Goal: Check status: Check status

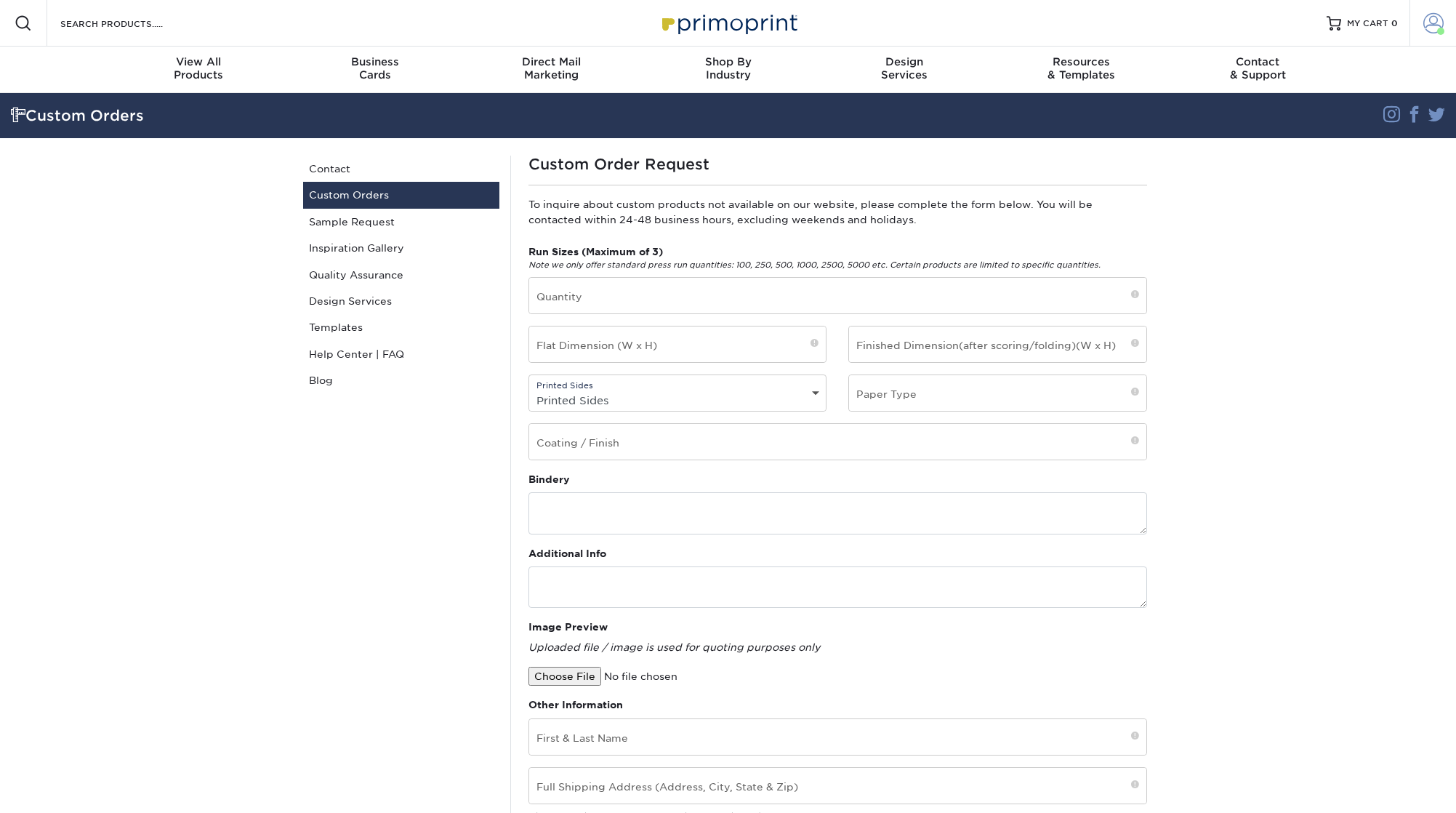
click at [1432, 25] on span at bounding box center [1434, 23] width 20 height 20
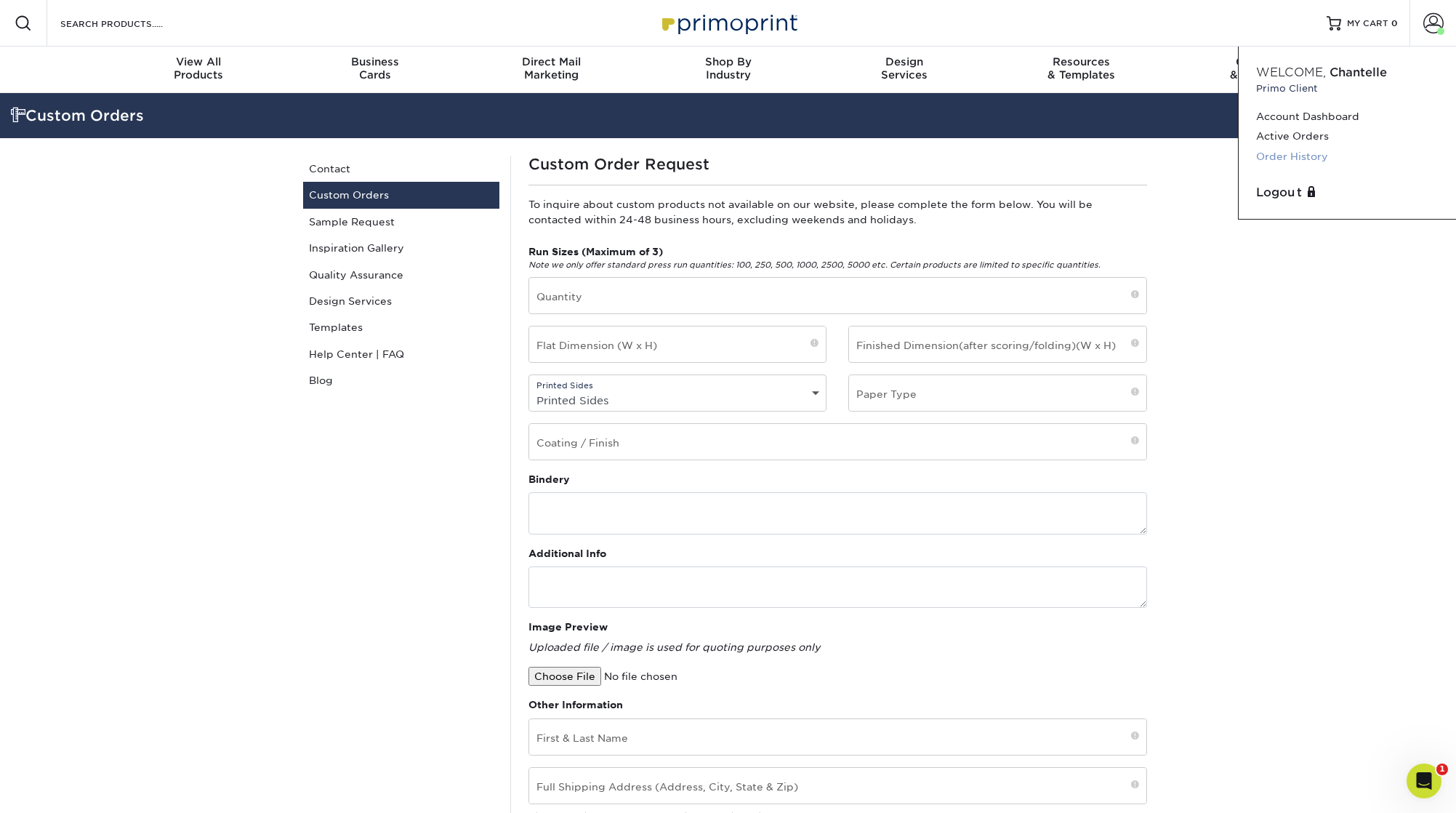
click at [1295, 151] on link "Order History" at bounding box center [1347, 156] width 182 height 20
click at [1315, 153] on link "Order History" at bounding box center [1347, 156] width 182 height 20
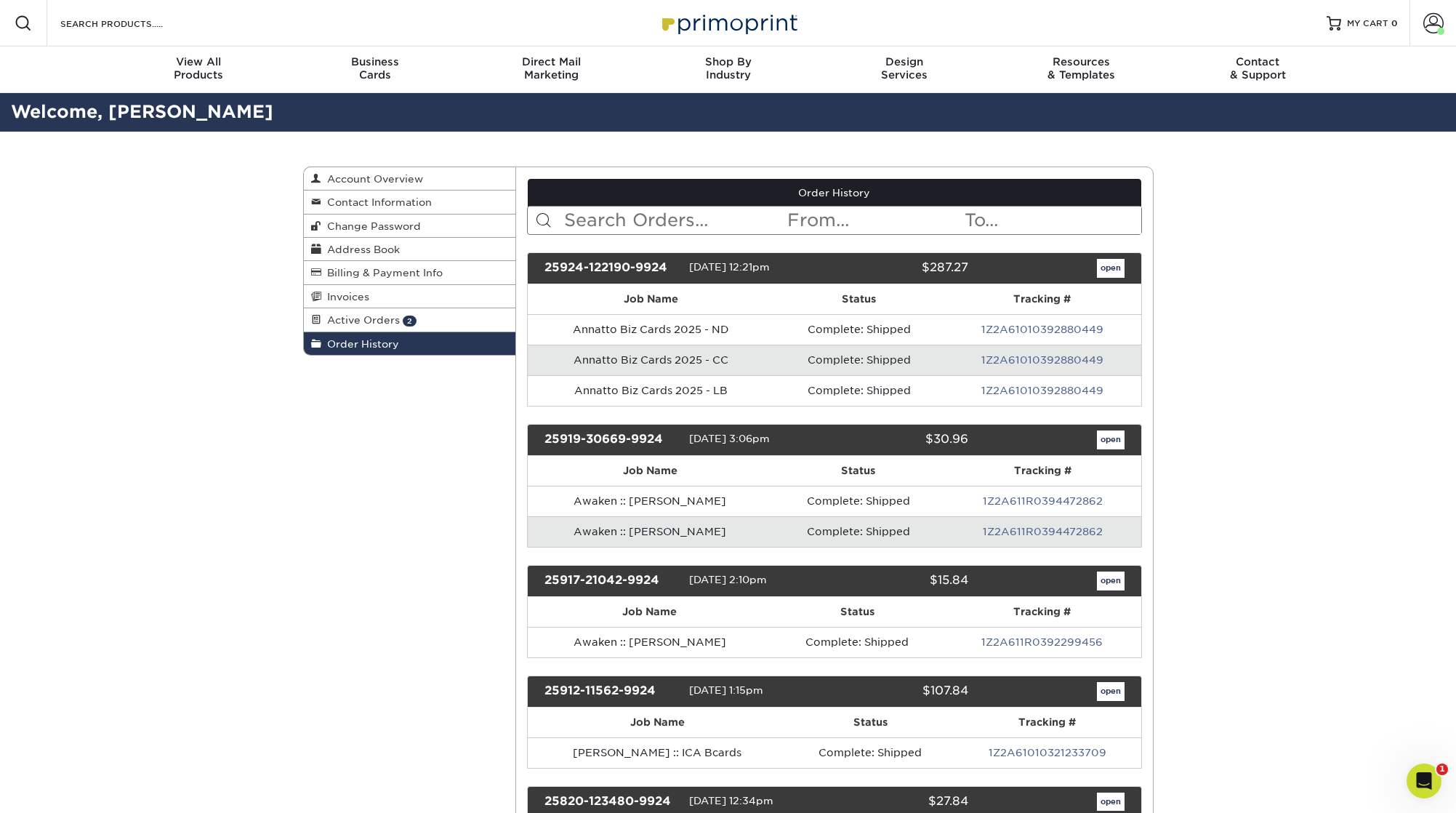
click at [1022, 497] on link "1Z2A611R0394472862" at bounding box center [1042, 500] width 120 height 12
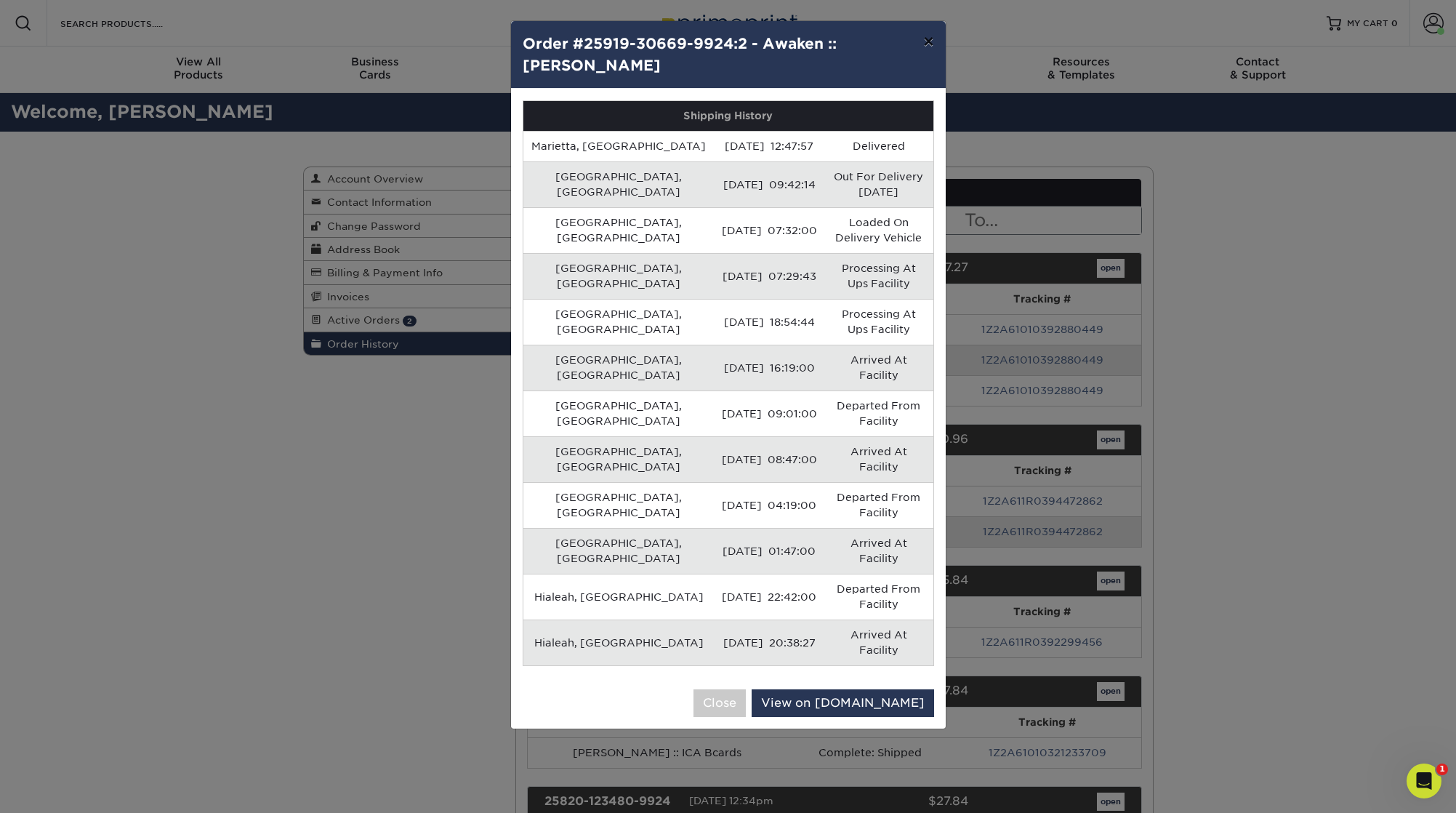
click at [931, 37] on button "×" at bounding box center [928, 42] width 33 height 41
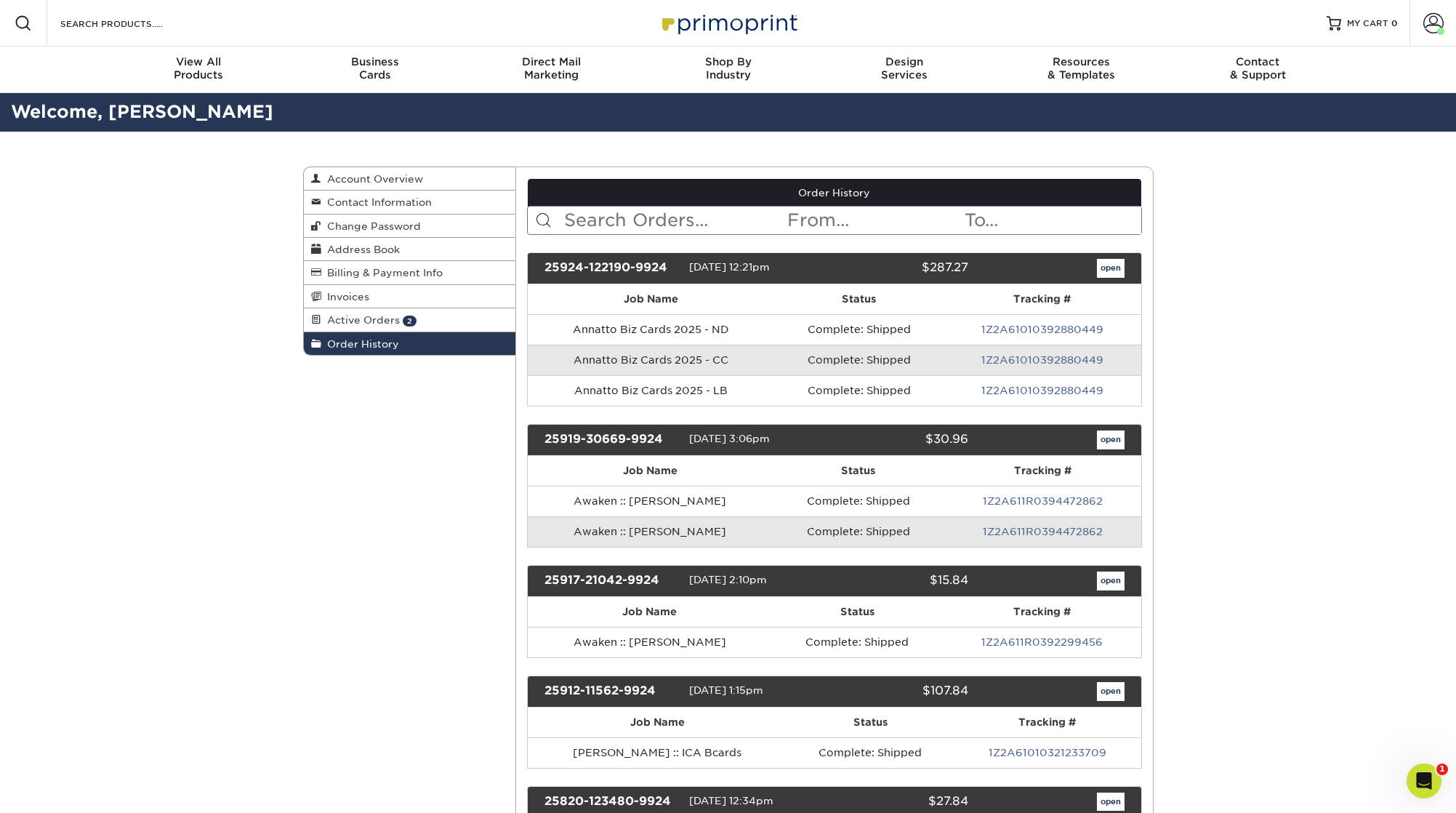
click at [1062, 640] on link "1Z2A611R0392299456" at bounding box center [1042, 642] width 121 height 12
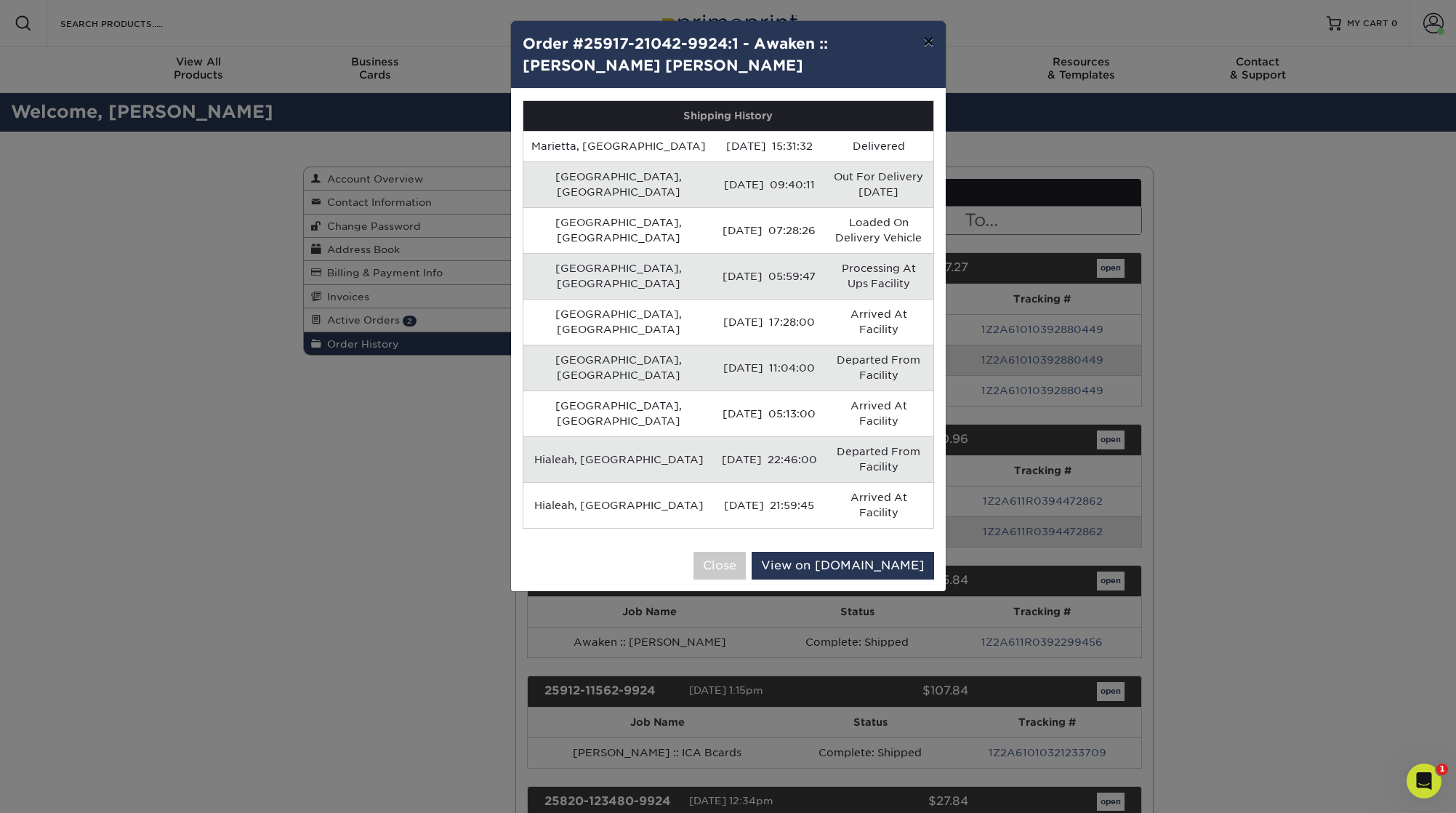
click at [929, 42] on button "×" at bounding box center [928, 42] width 33 height 41
